Goal: Check status: Check status

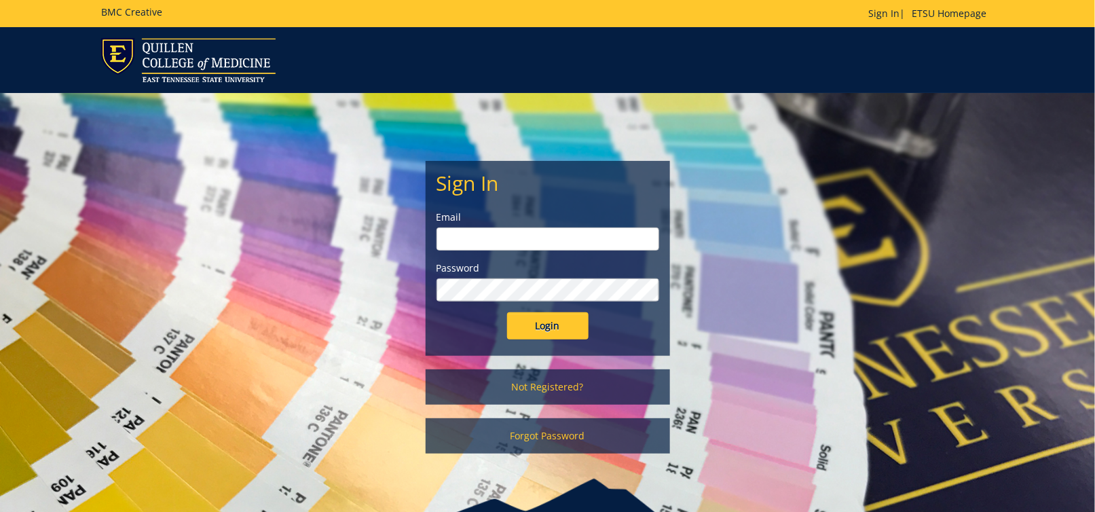
click at [570, 235] on input "email" at bounding box center [547, 238] width 223 height 23
type input "[EMAIL_ADDRESS][DOMAIN_NAME]"
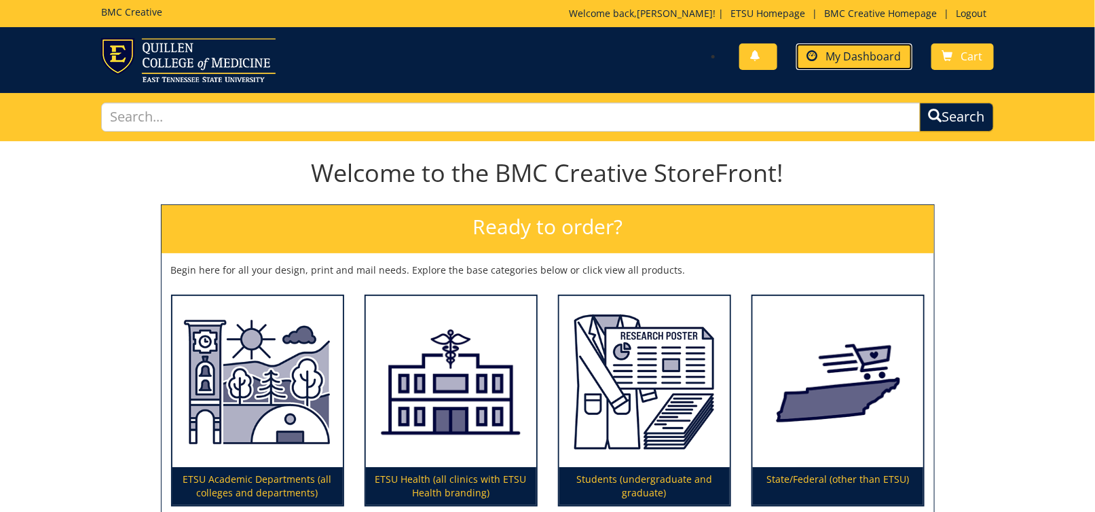
click at [867, 50] on span "My Dashboard" at bounding box center [863, 56] width 75 height 15
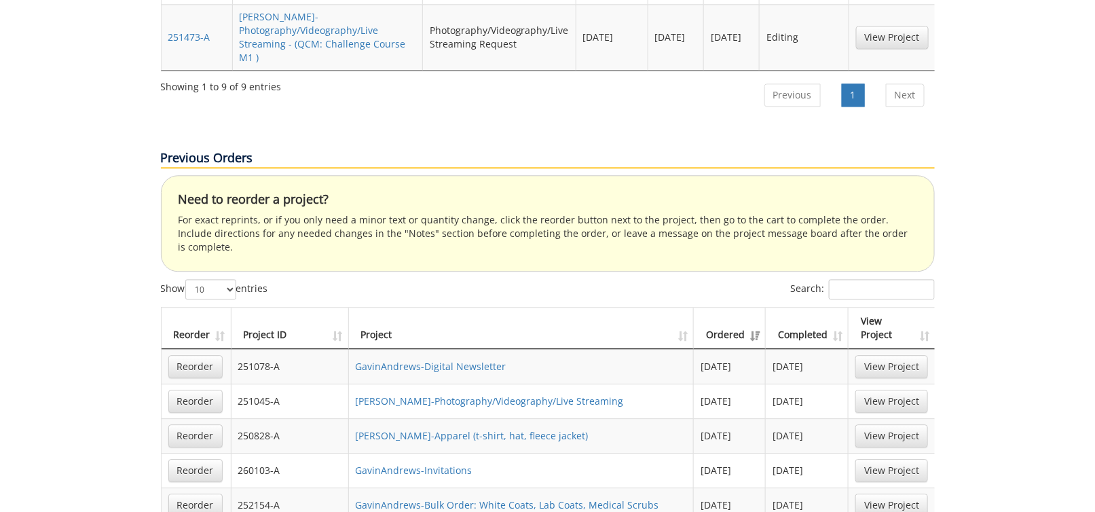
scroll to position [1289, 0]
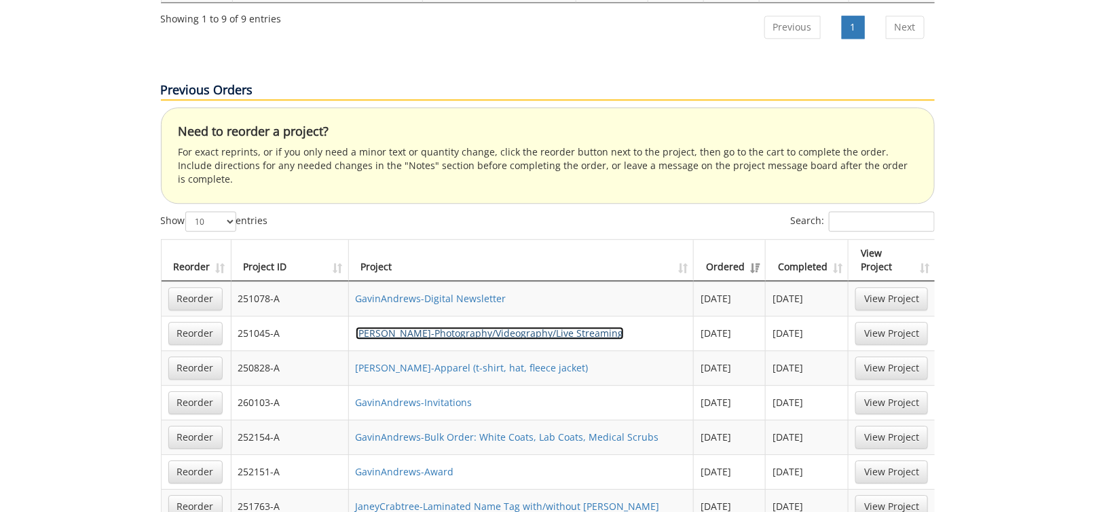
click at [408, 326] on link "GavinAndrews-Photography/Videography/Live Streaming" at bounding box center [490, 332] width 268 height 13
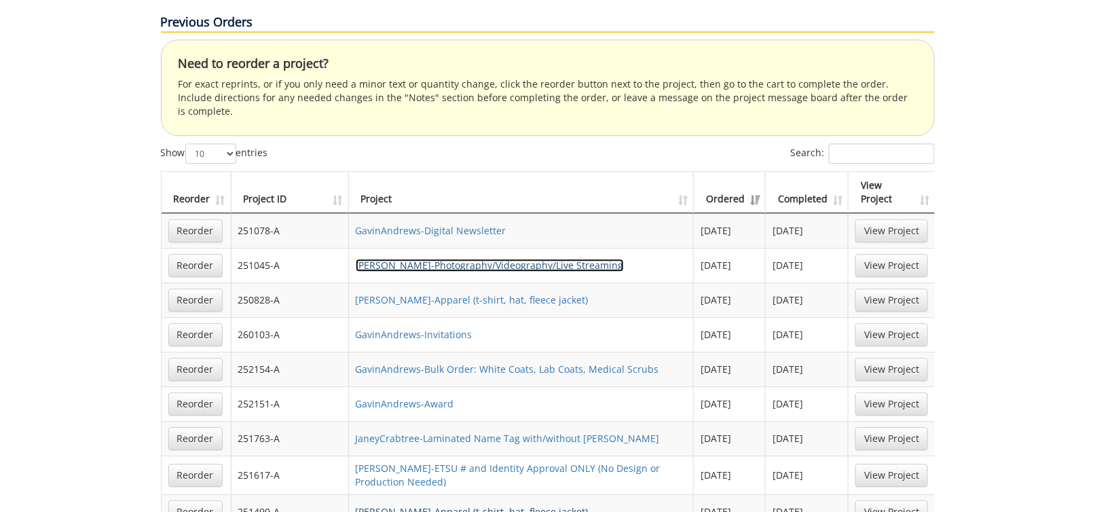
scroll to position [1425, 0]
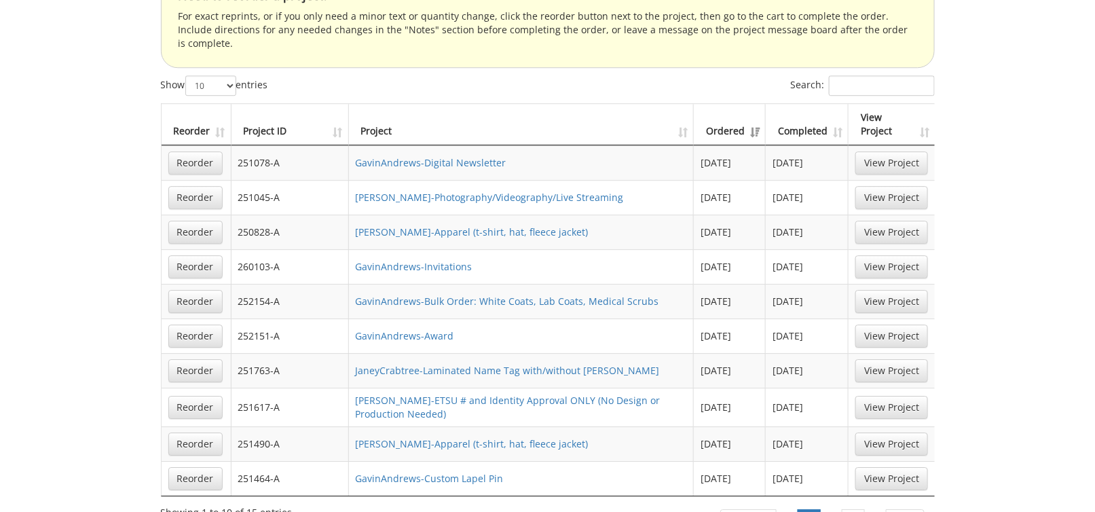
click at [865, 504] on li "2" at bounding box center [853, 521] width 43 height 34
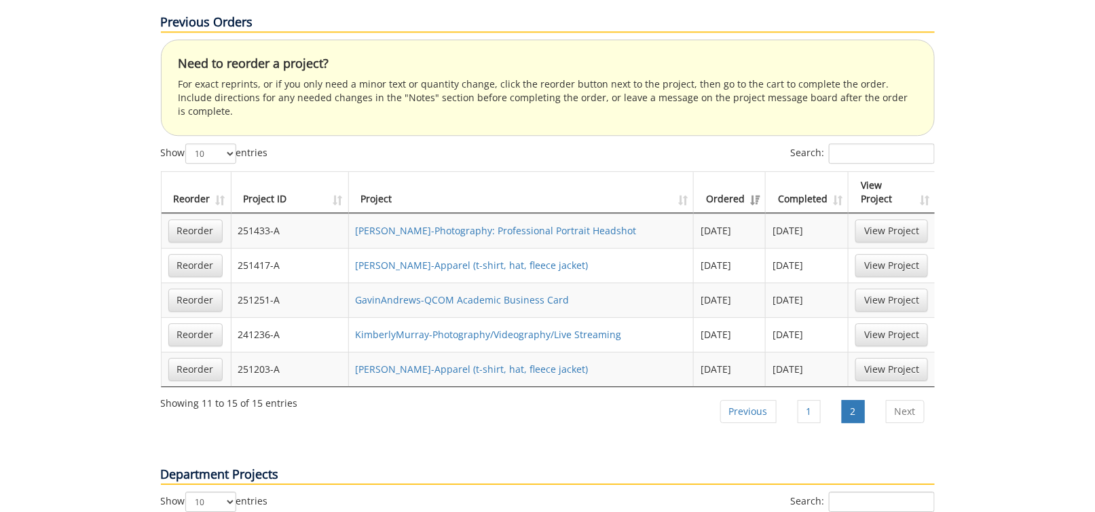
scroll to position [1289, 0]
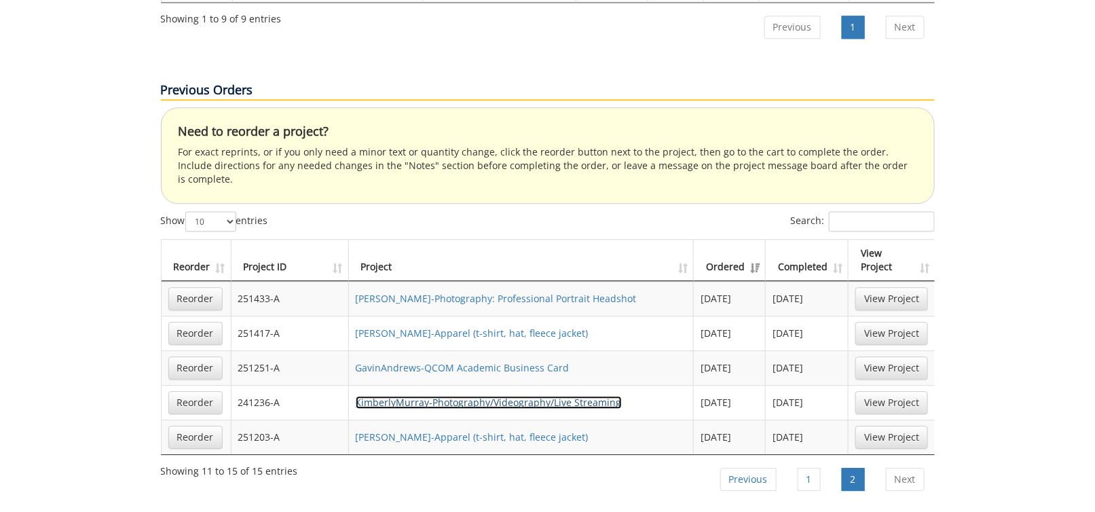
click at [423, 396] on link "KimberlyMurray-Photography/Videography/Live Streaming" at bounding box center [489, 402] width 266 height 13
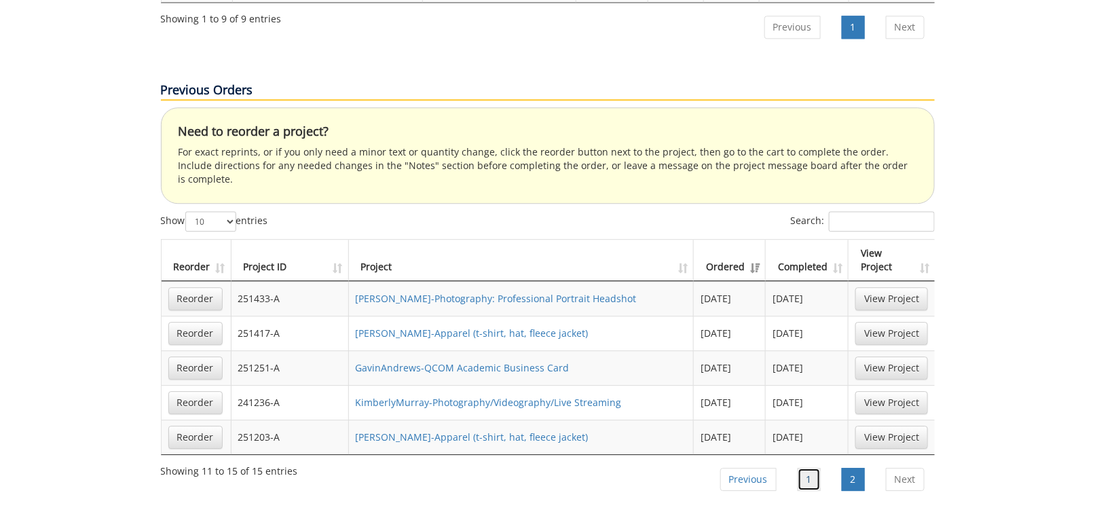
click at [810, 468] on link "1" at bounding box center [808, 479] width 23 height 23
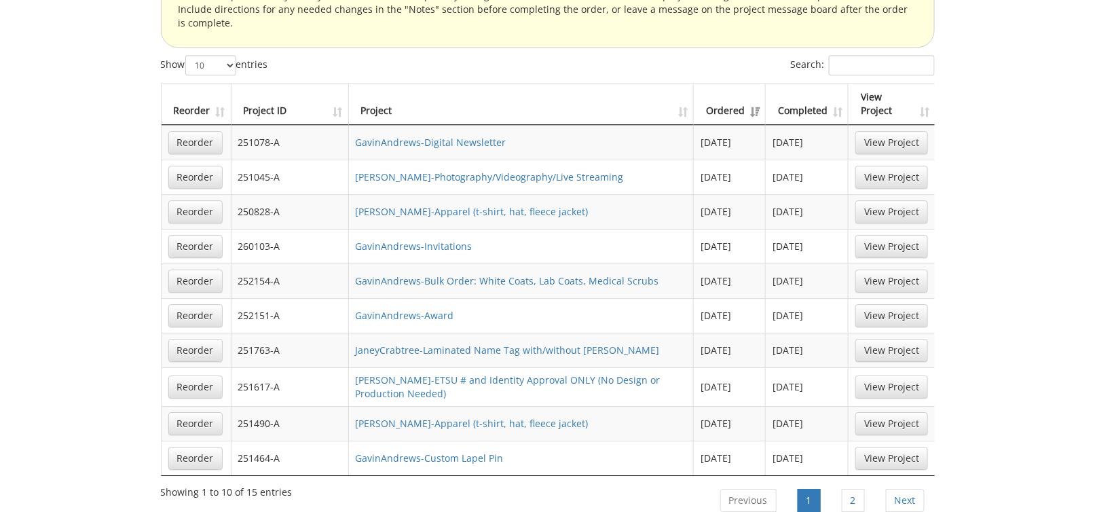
scroll to position [1378, 0]
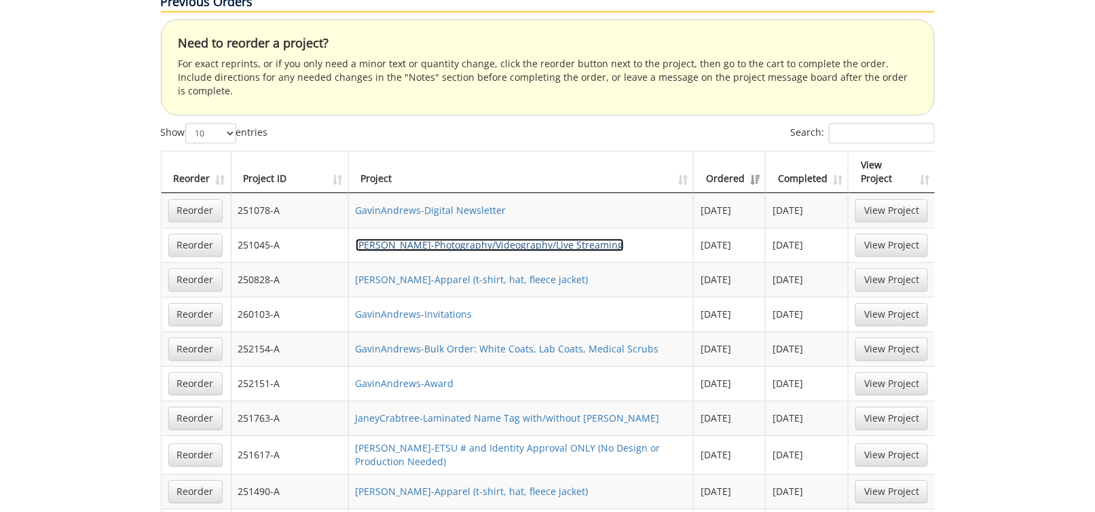
click at [477, 238] on link "[PERSON_NAME]-Photography/Videography/Live Streaming" at bounding box center [490, 244] width 268 height 13
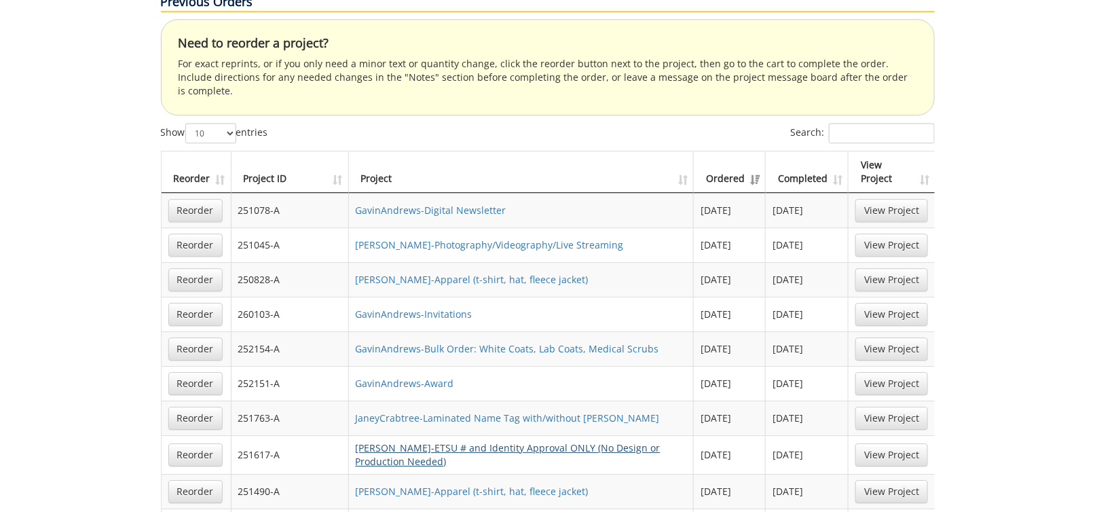
scroll to position [1446, 0]
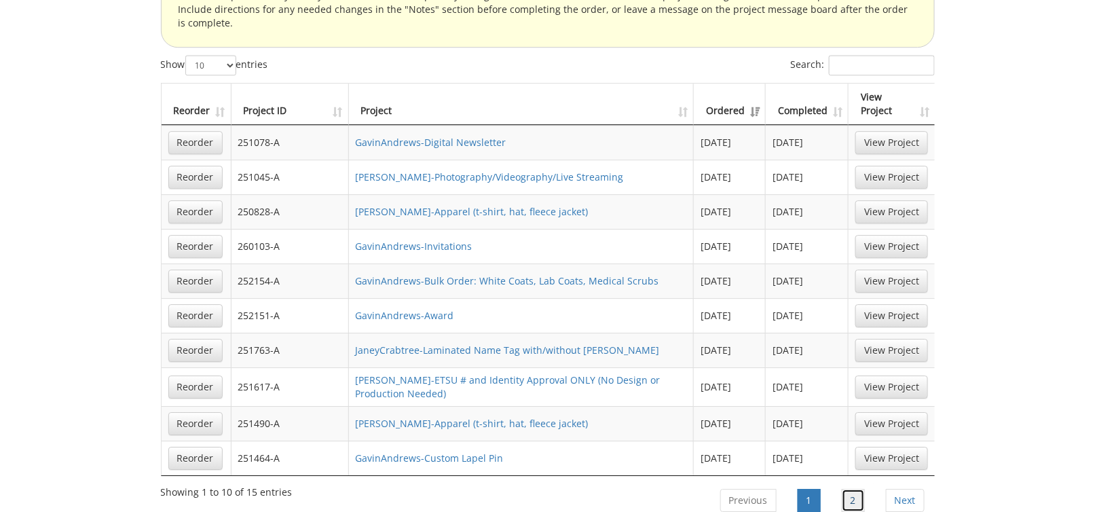
click at [852, 489] on link "2" at bounding box center [853, 500] width 23 height 23
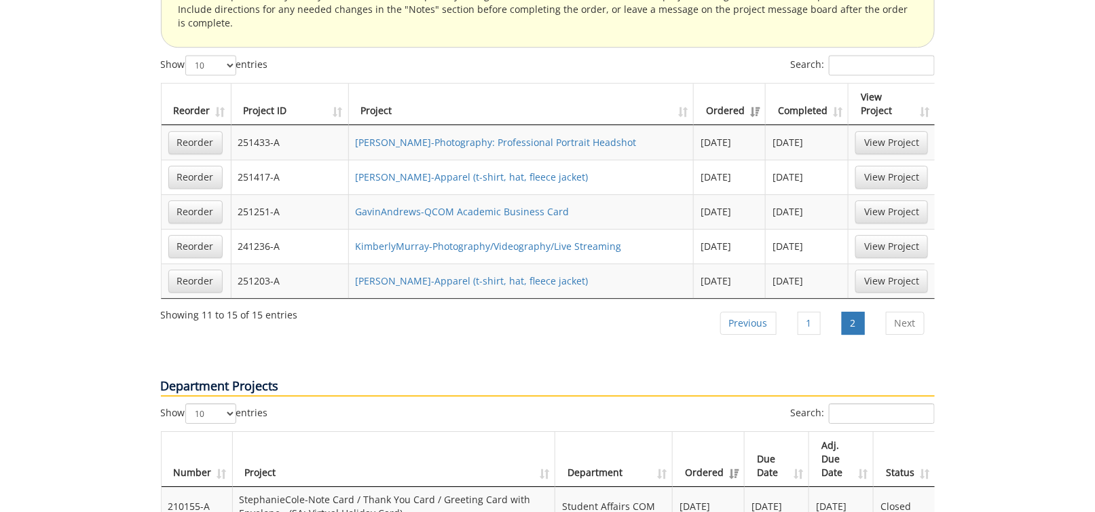
scroll to position [1310, 0]
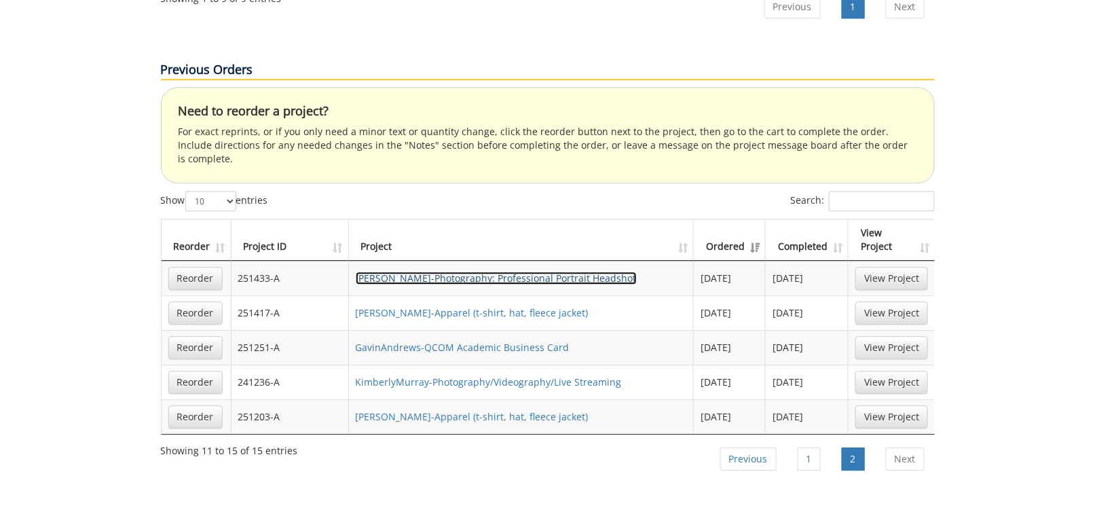
click at [549, 271] on link "GavinAndrews-Photography: Professional Portrait Headshot" at bounding box center [496, 277] width 281 height 13
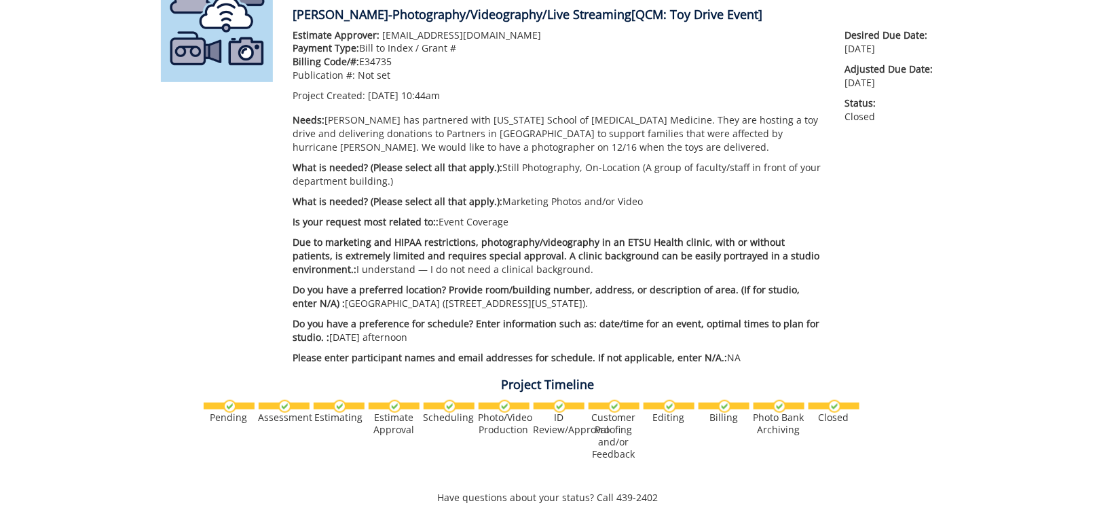
scroll to position [136, 0]
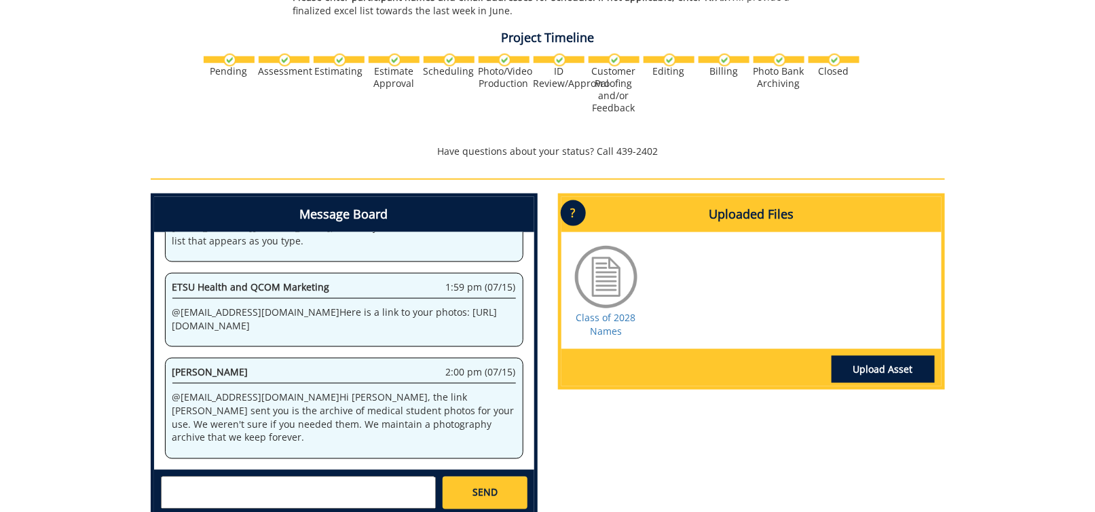
scroll to position [611, 0]
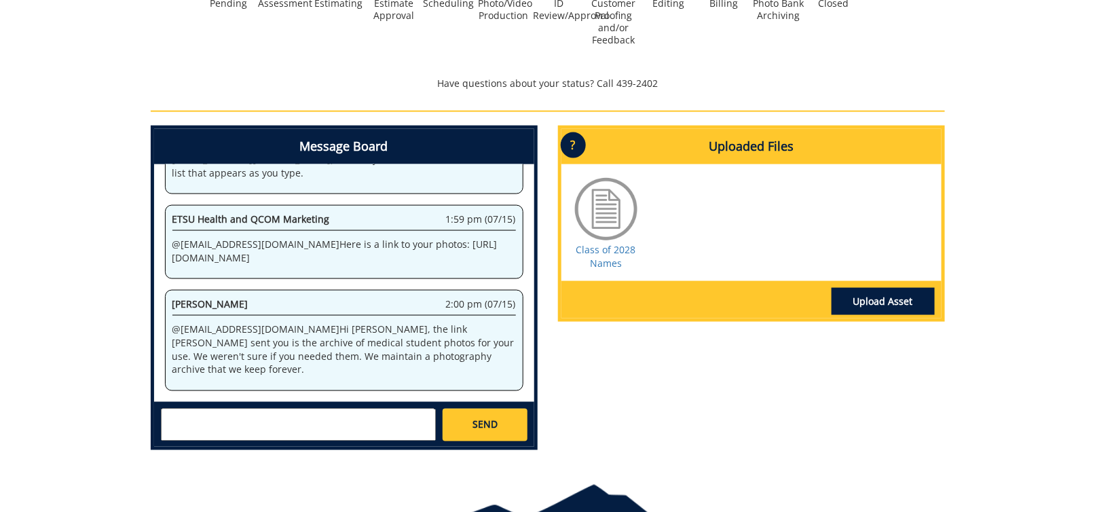
drag, startPoint x: 394, startPoint y: 232, endPoint x: 424, endPoint y: 263, distance: 42.7
click at [424, 263] on p "@ [EMAIL_ADDRESS][DOMAIN_NAME] Here is a link to your photos: [URL][DOMAIN_NAME]" at bounding box center [343, 251] width 343 height 27
copy p "[URL][DOMAIN_NAME]"
click at [614, 396] on div "Message Board System 4:51 pm (01/29) Welcome to the Project Messenger. All mess…" at bounding box center [547, 293] width 814 height 335
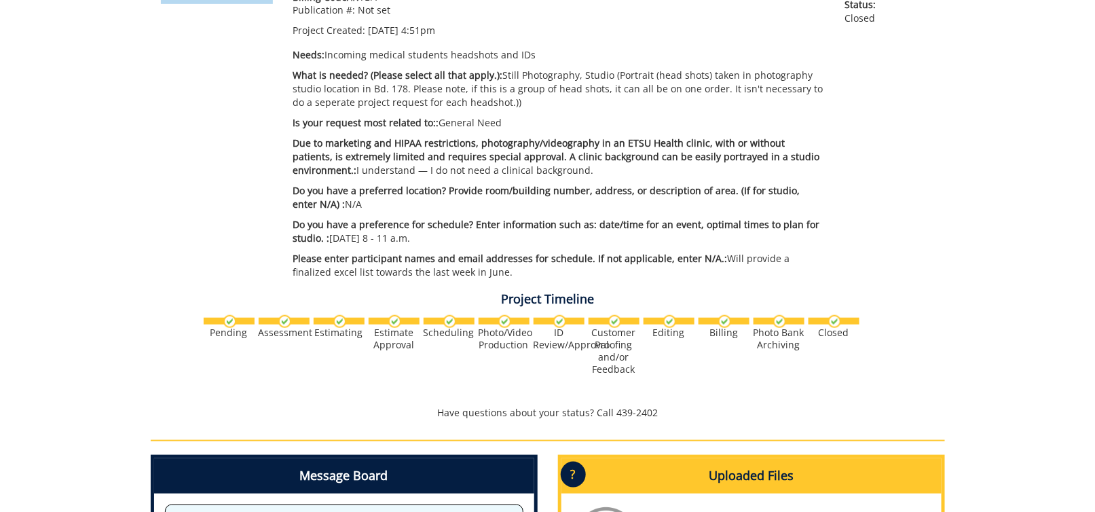
scroll to position [146, 0]
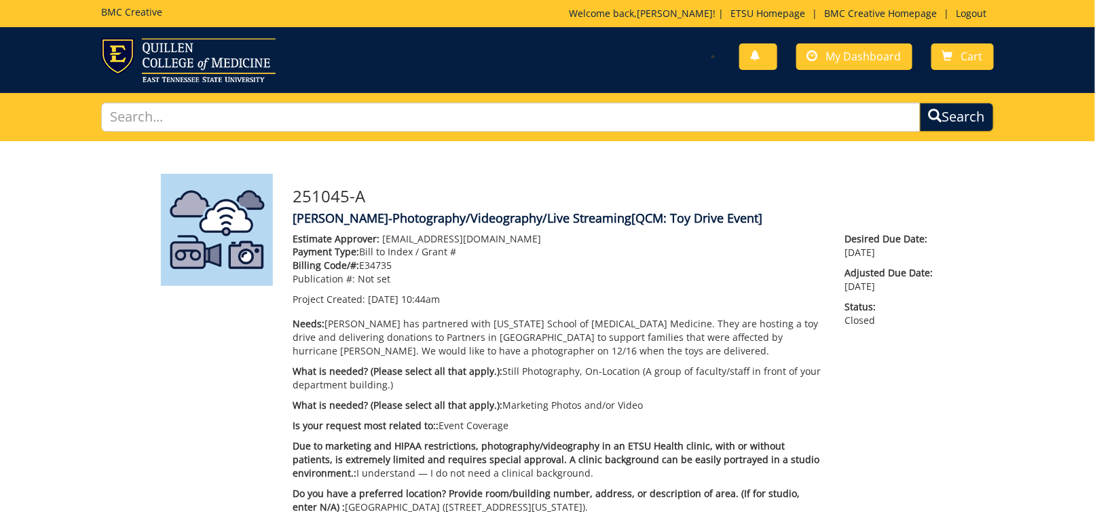
scroll to position [873, 0]
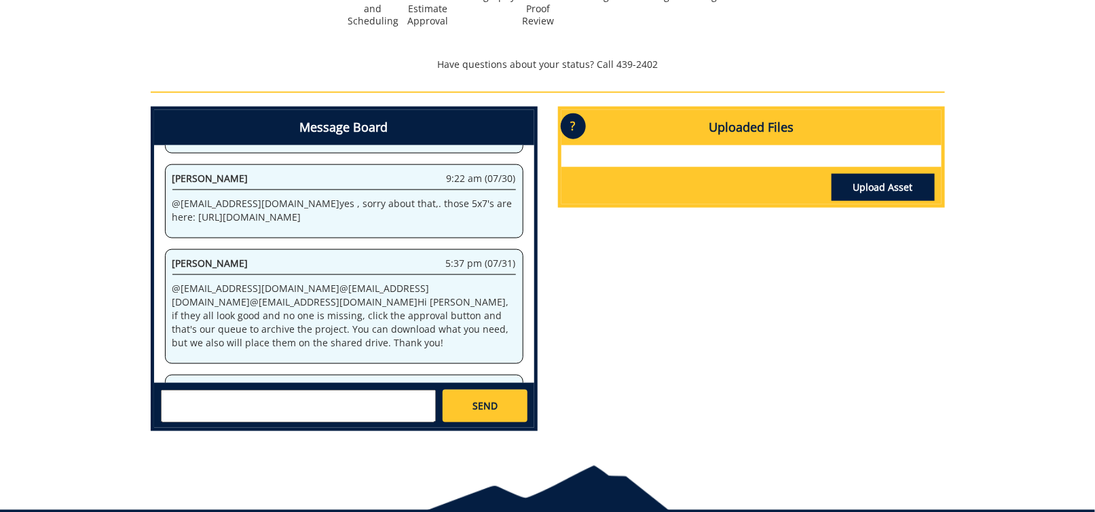
scroll to position [1108, 0]
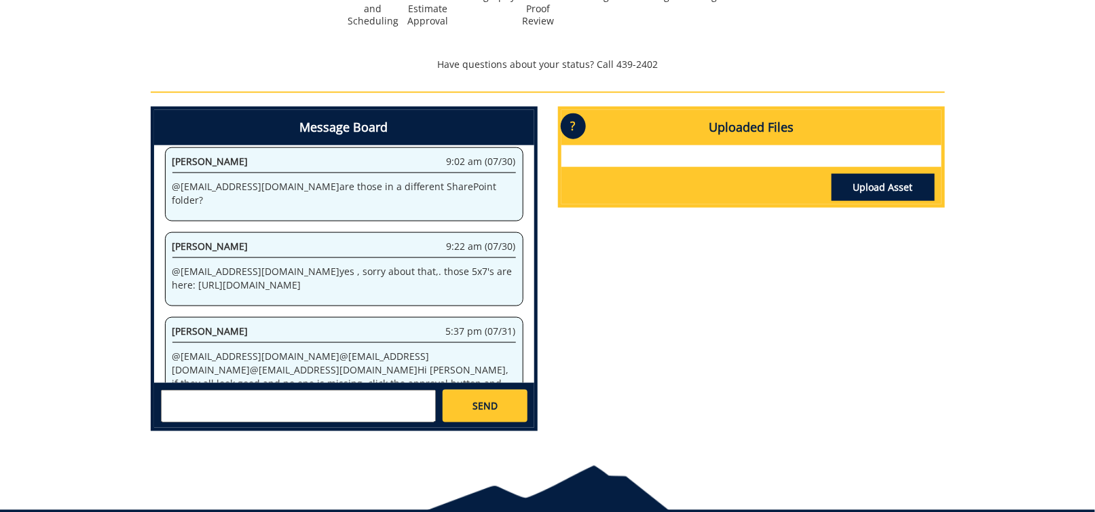
drag, startPoint x: 171, startPoint y: 252, endPoint x: 216, endPoint y: 276, distance: 50.7
click at [216, 276] on p "@ [EMAIL_ADDRESS][DOMAIN_NAME] yes , sorry about that,. those 5x7's are here: […" at bounding box center [343, 278] width 343 height 27
copy p "[URL][DOMAIN_NAME]"
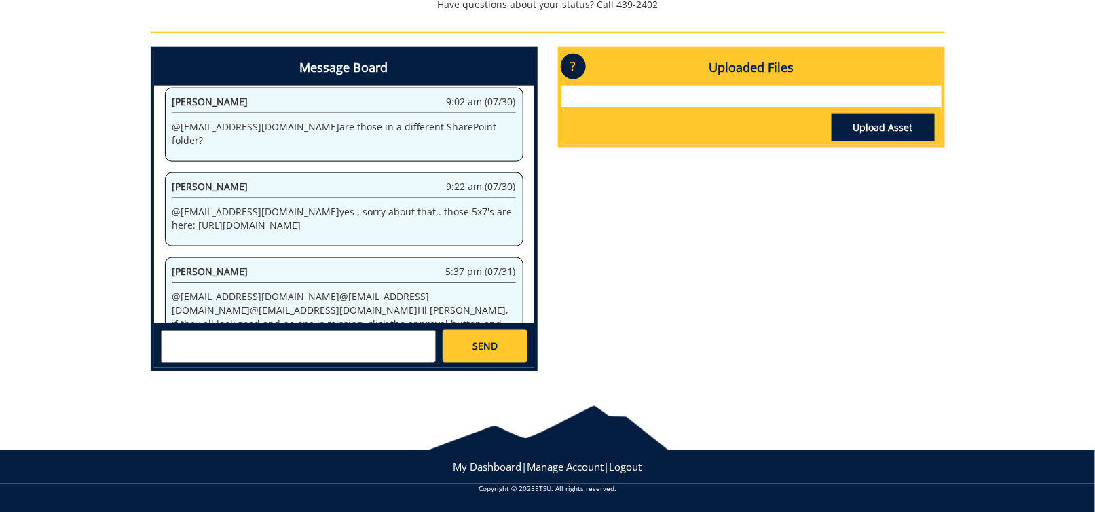
click at [686, 362] on div "Message Board System 11:26 am (02/24) Welcome to the Project Messenger. All mes…" at bounding box center [547, 214] width 814 height 335
click at [762, 333] on div "Message Board System 11:26 am (02/24) Welcome to the Project Messenger. All mes…" at bounding box center [547, 214] width 814 height 335
drag, startPoint x: 827, startPoint y: 235, endPoint x: 837, endPoint y: 185, distance: 51.8
click at [827, 235] on div "Message Board System 11:26 am (02/24) Welcome to the Project Messenger. All mes…" at bounding box center [547, 214] width 814 height 335
